Goal: Information Seeking & Learning: Compare options

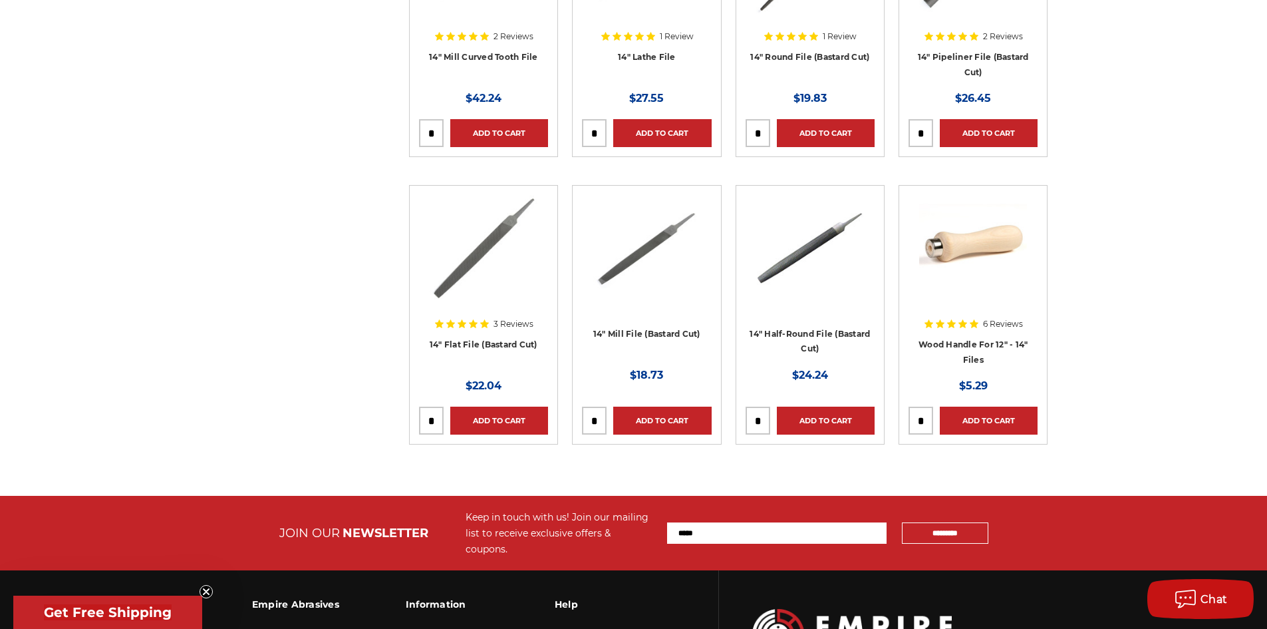
scroll to position [399, 0]
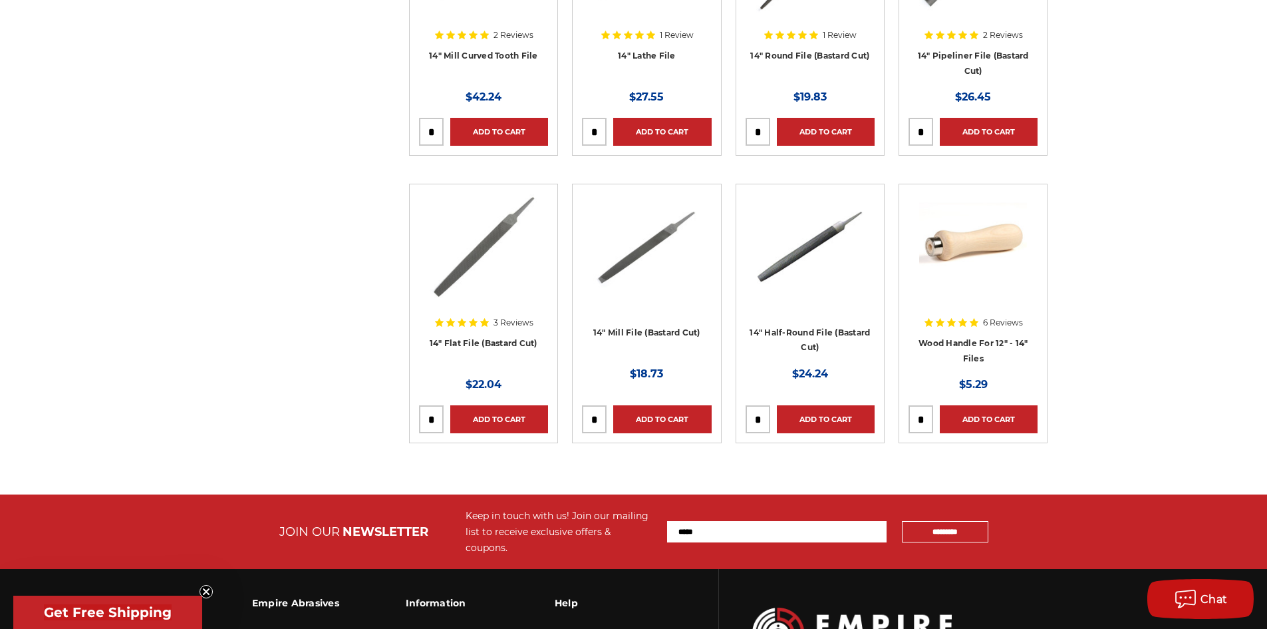
click at [509, 332] on div "3 Reviews" at bounding box center [484, 322] width 100 height 22
click at [487, 343] on link "14" Flat File (Bastard Cut)" at bounding box center [484, 343] width 108 height 10
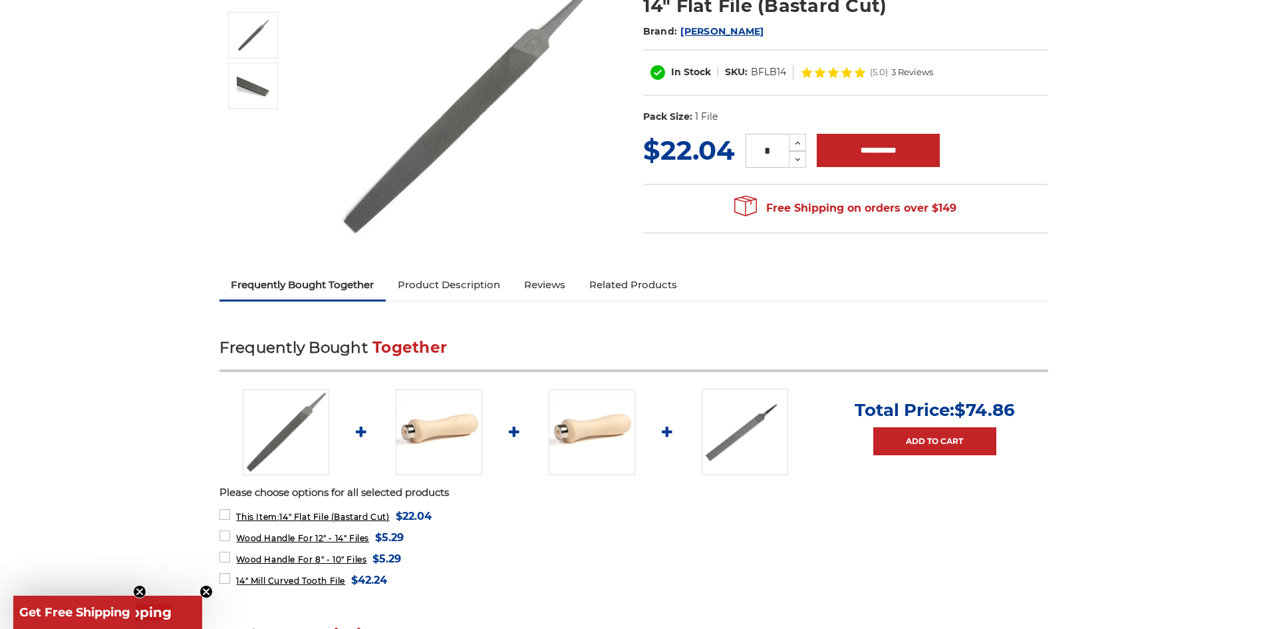
scroll to position [266, 0]
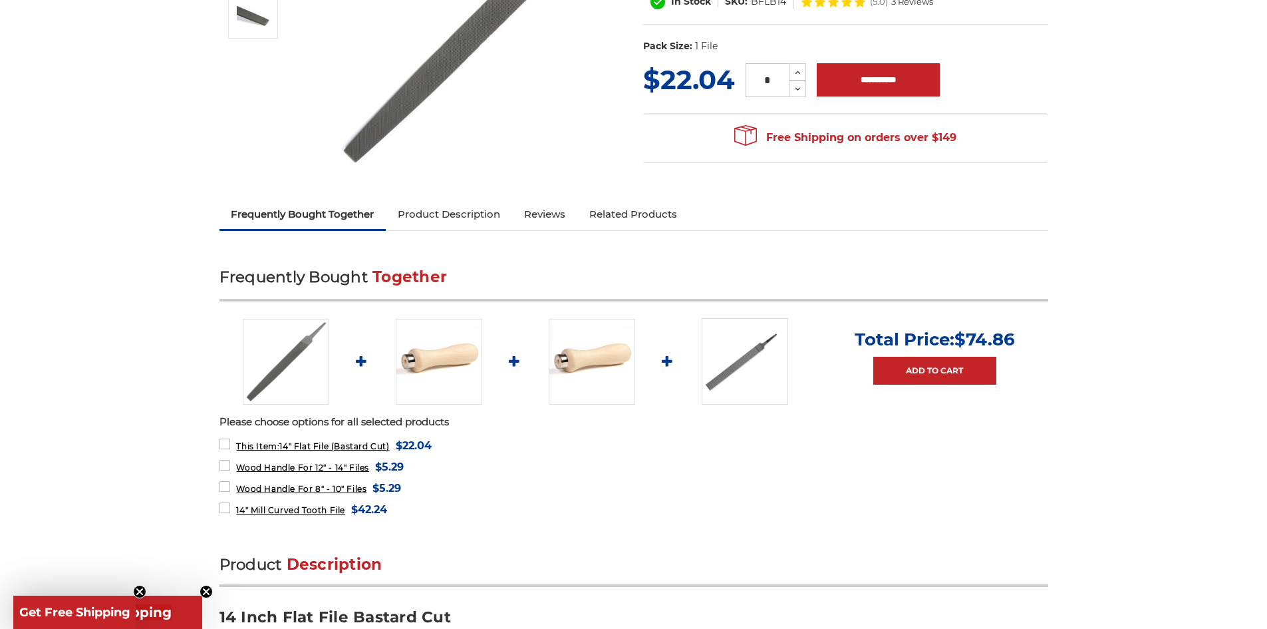
click at [441, 218] on link "Product Description" at bounding box center [449, 214] width 126 height 29
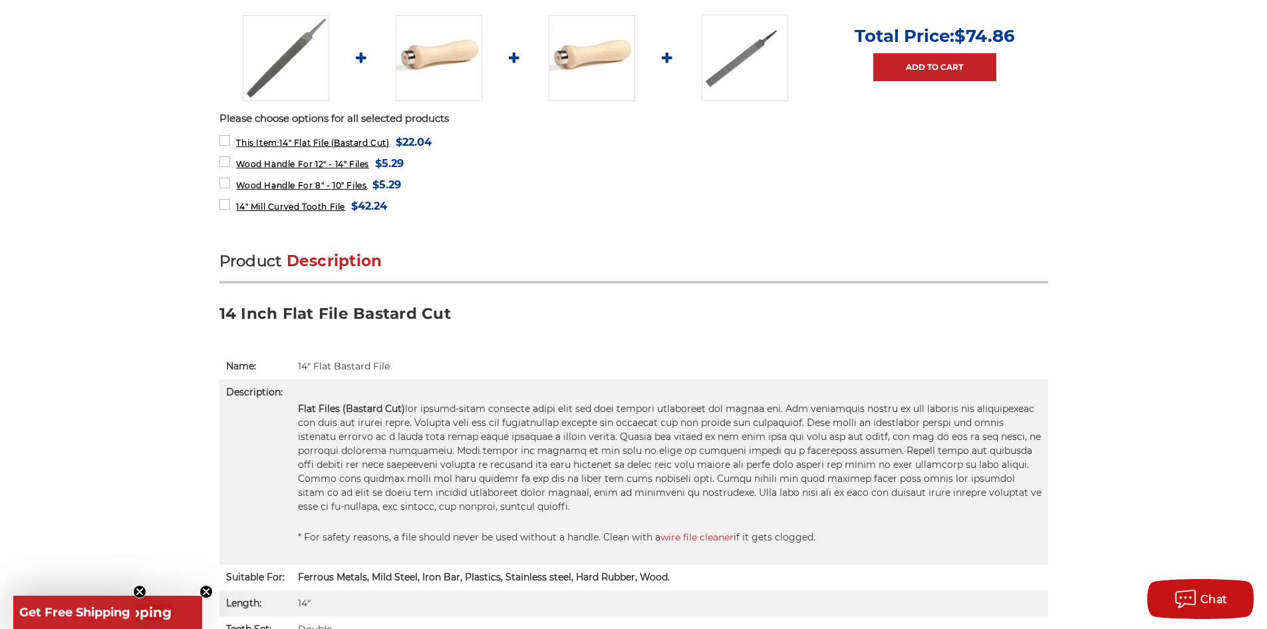
scroll to position [474, 0]
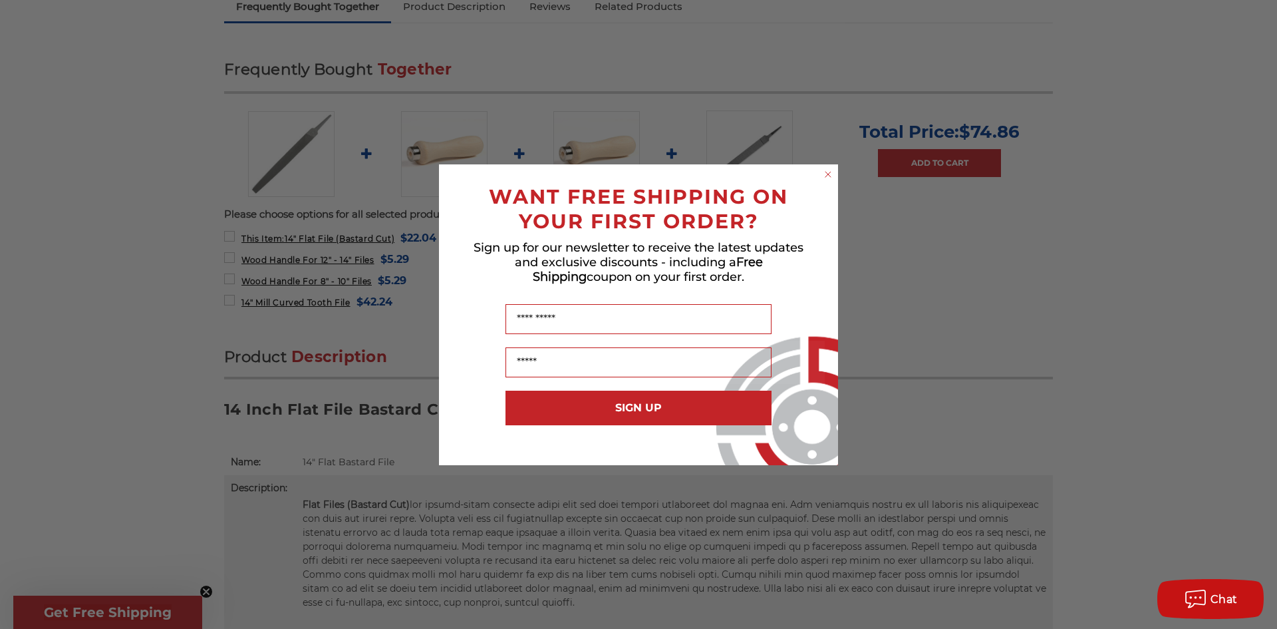
click at [824, 174] on circle "Close dialog" at bounding box center [828, 174] width 13 height 13
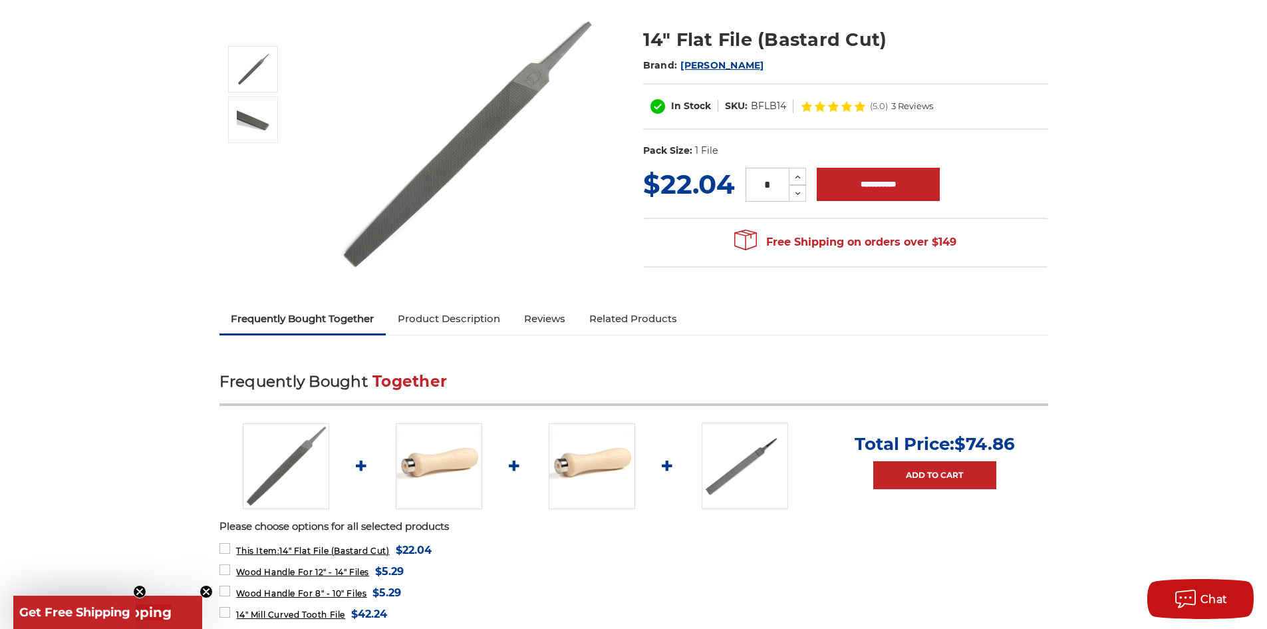
scroll to position [141, 0]
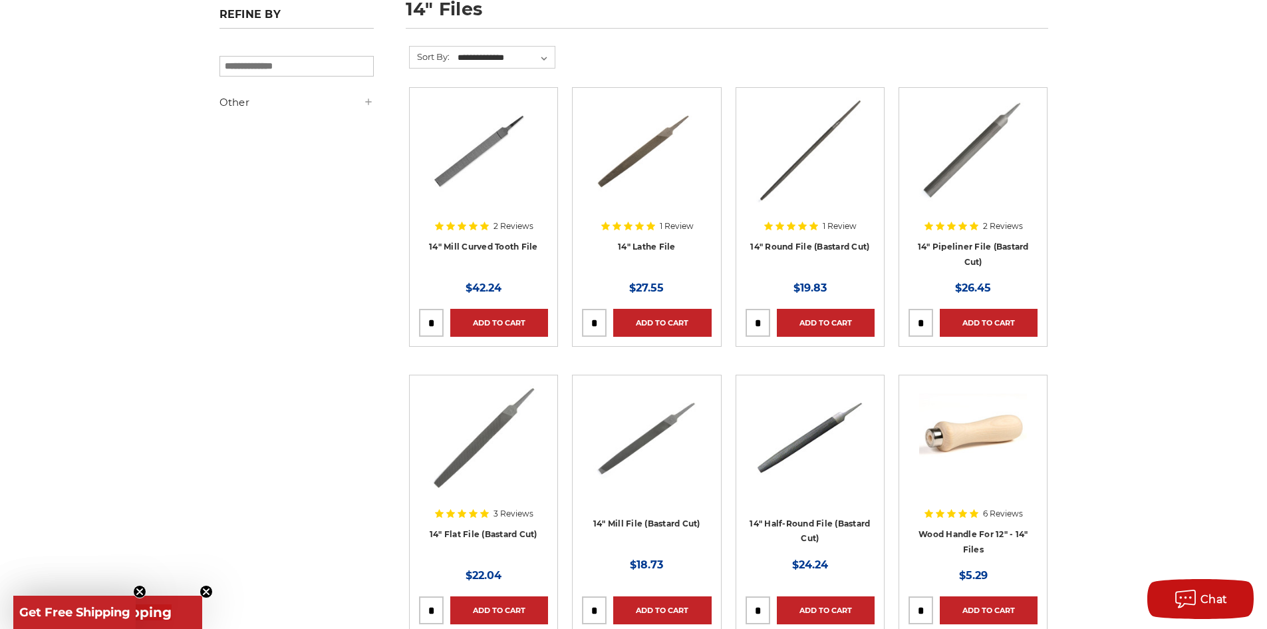
scroll to position [200, 0]
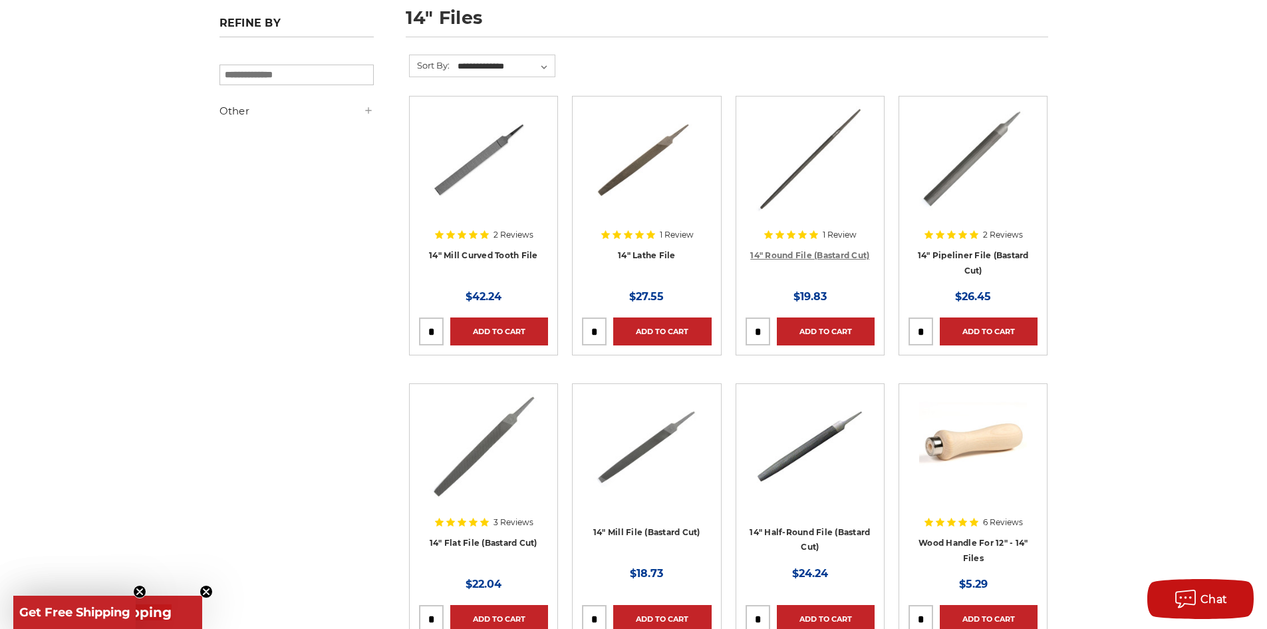
click at [780, 253] on link "14" Round File (Bastard Cut)" at bounding box center [809, 255] width 119 height 10
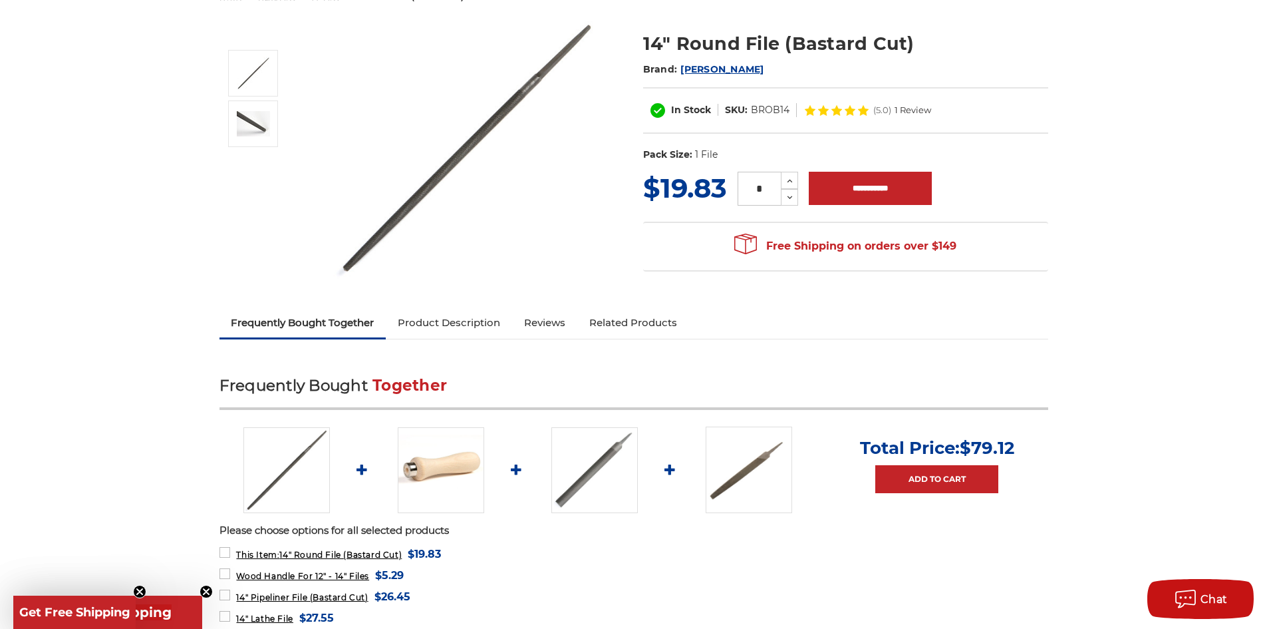
scroll to position [200, 0]
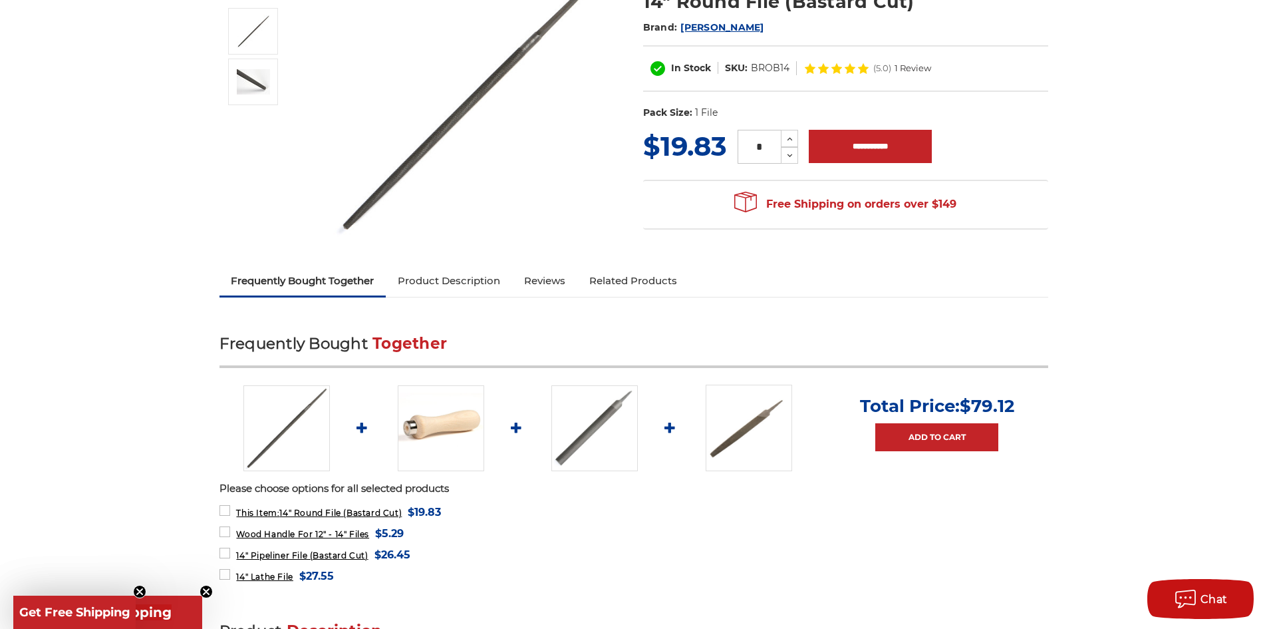
click at [472, 284] on link "Product Description" at bounding box center [449, 280] width 126 height 29
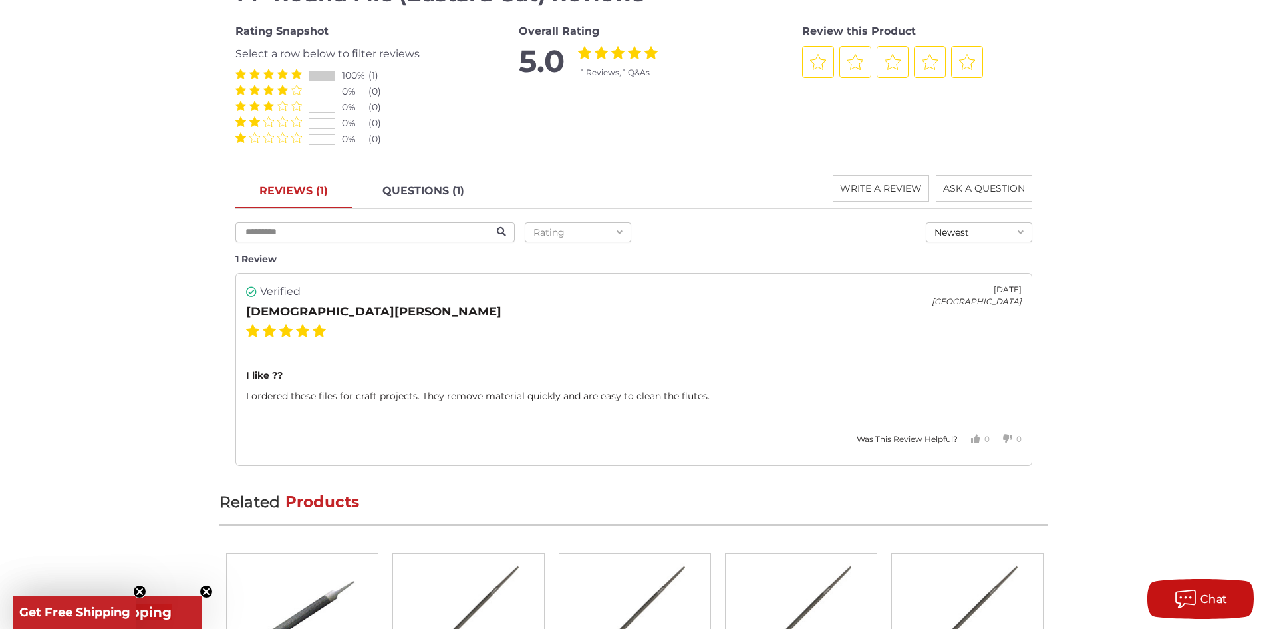
scroll to position [1538, 0]
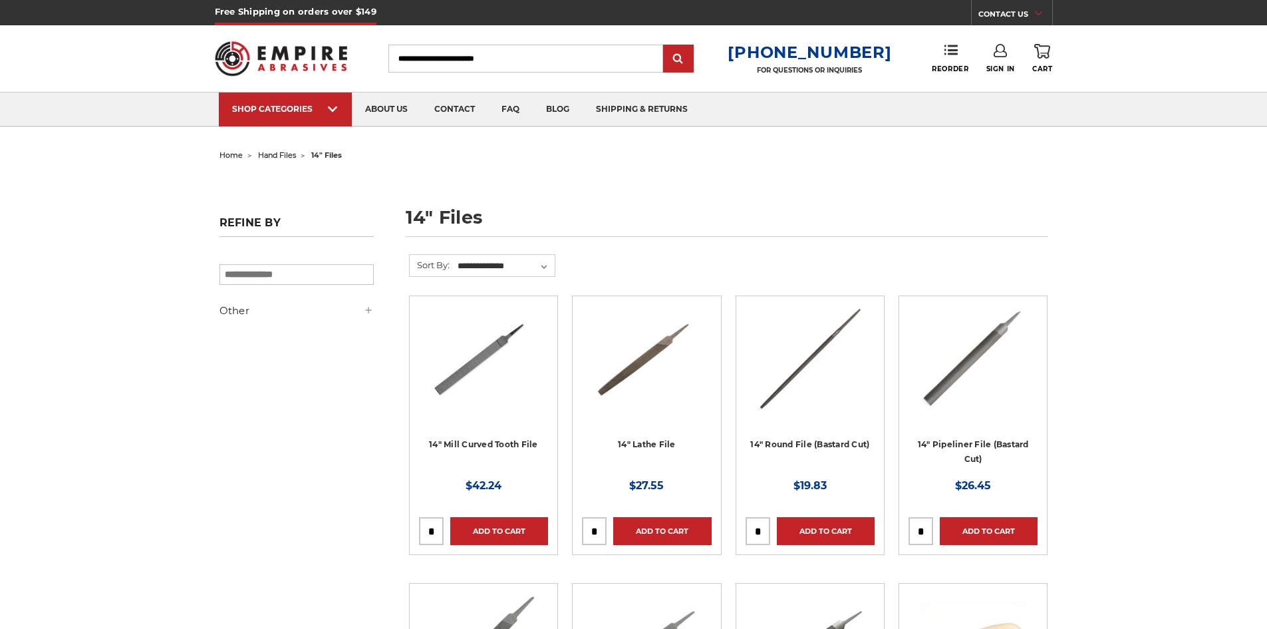
scroll to position [200, 0]
